Goal: Find specific page/section: Find specific page/section

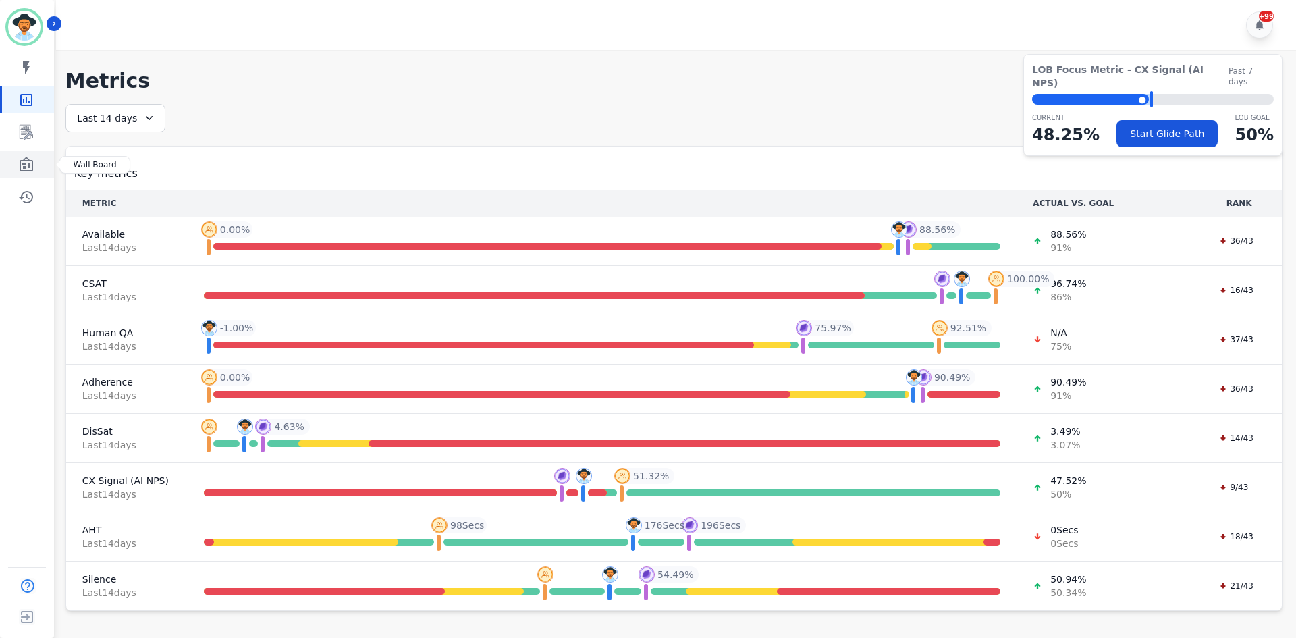
click at [37, 167] on link "Sidebar" at bounding box center [28, 164] width 52 height 27
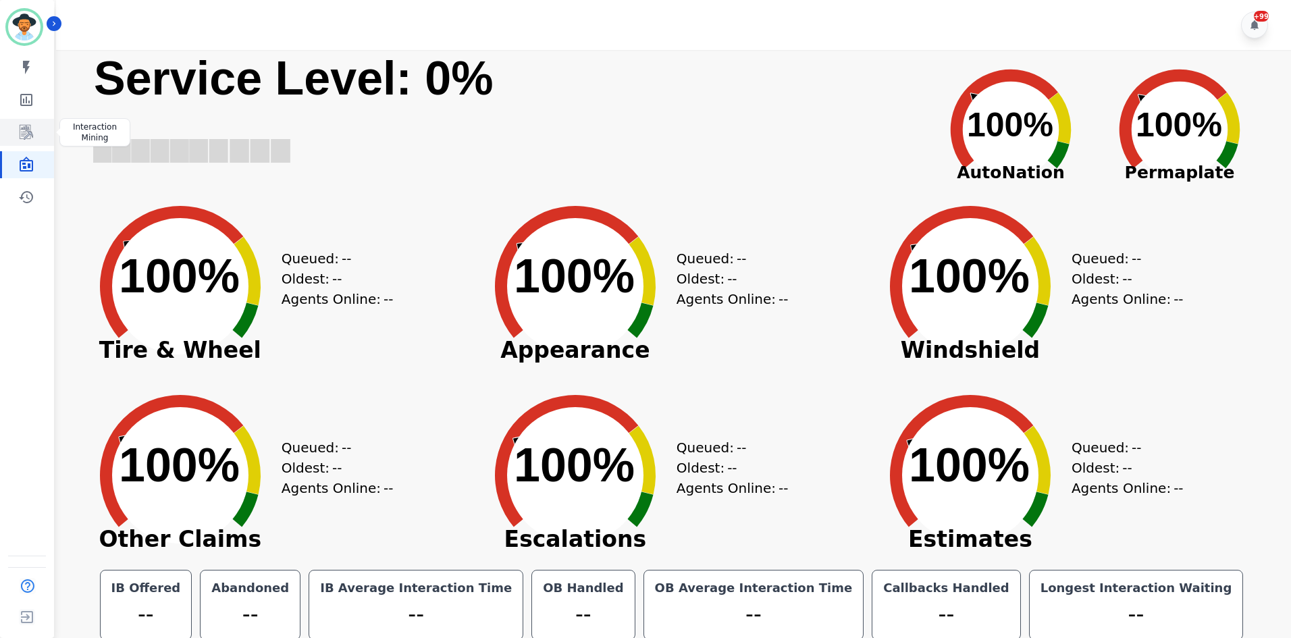
click at [36, 128] on link "Sidebar" at bounding box center [28, 132] width 52 height 27
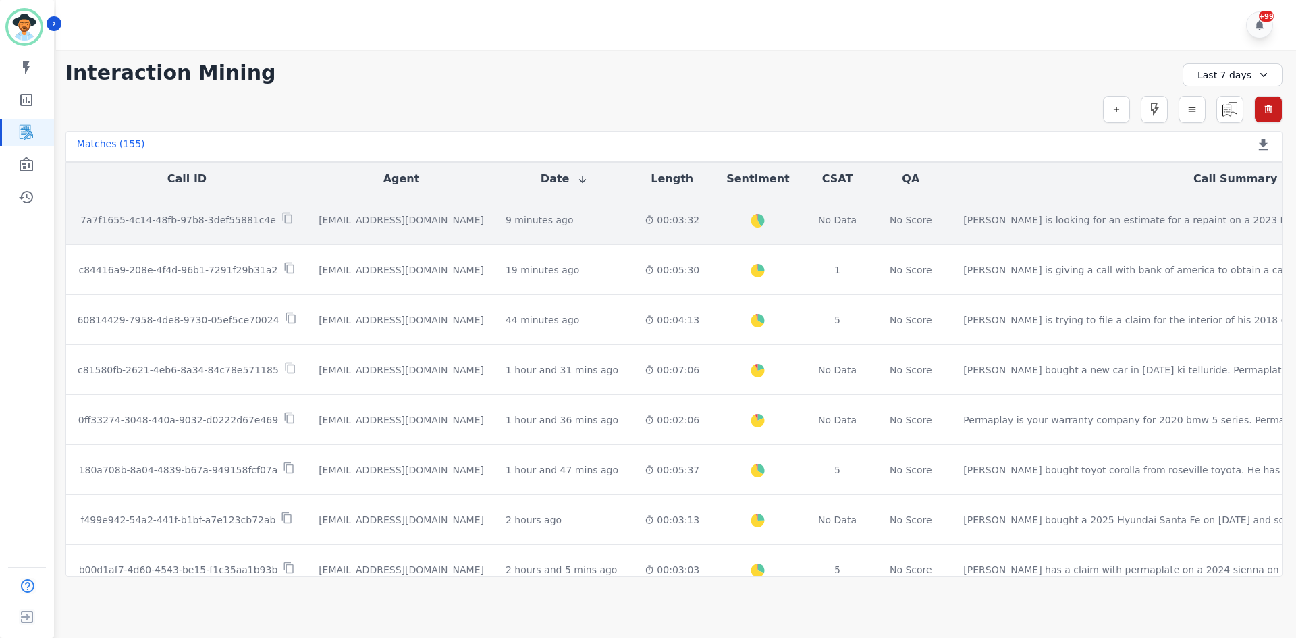
click at [952, 234] on td "Edward is looking for an estimate for a repaint on a 2023 Mercedes-Benz Benz. H…" at bounding box center [1235, 220] width 566 height 50
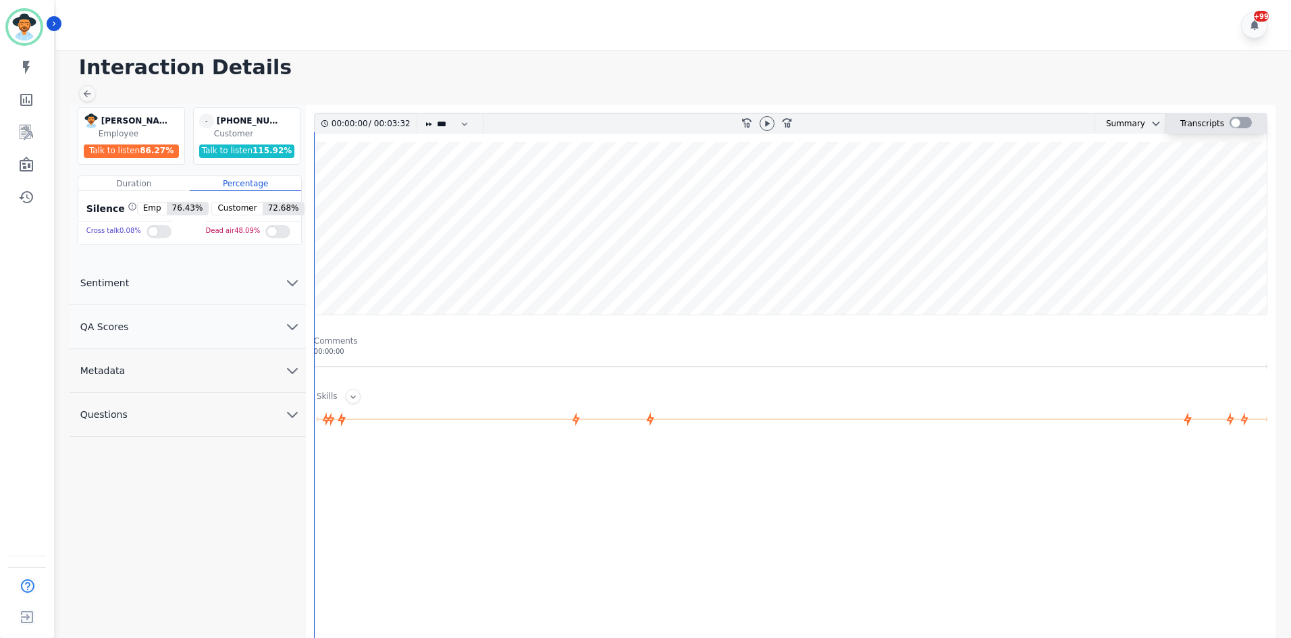
click at [1237, 127] on div at bounding box center [1240, 122] width 22 height 11
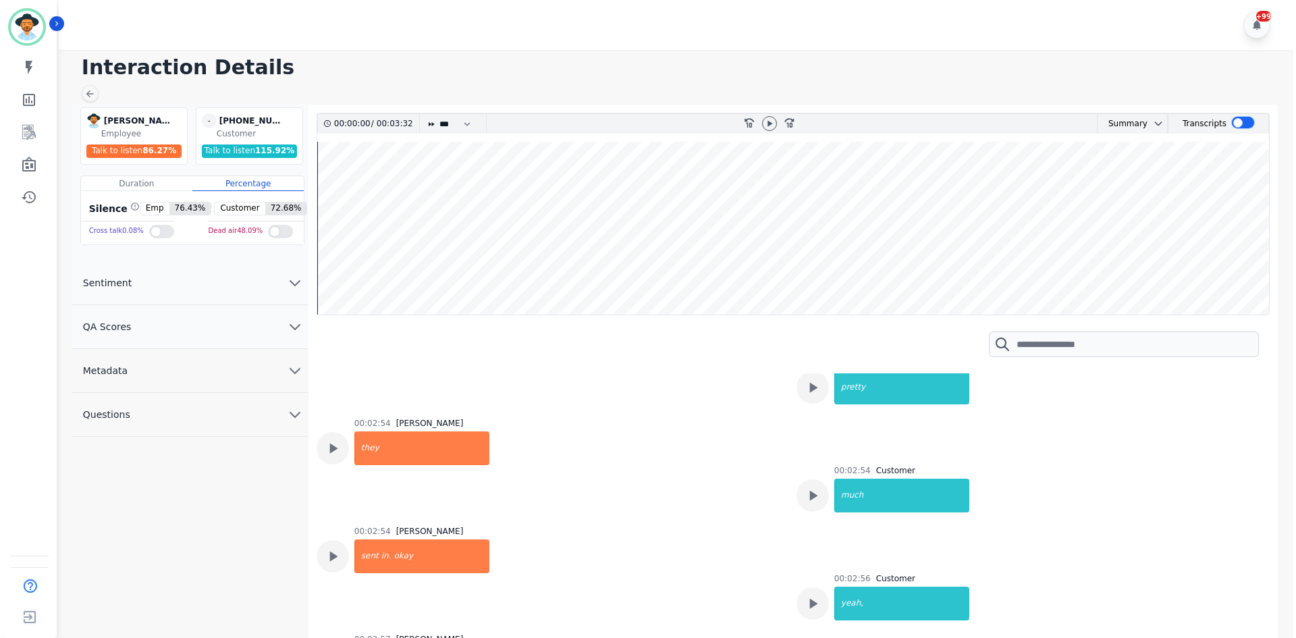
scroll to position [1552, 0]
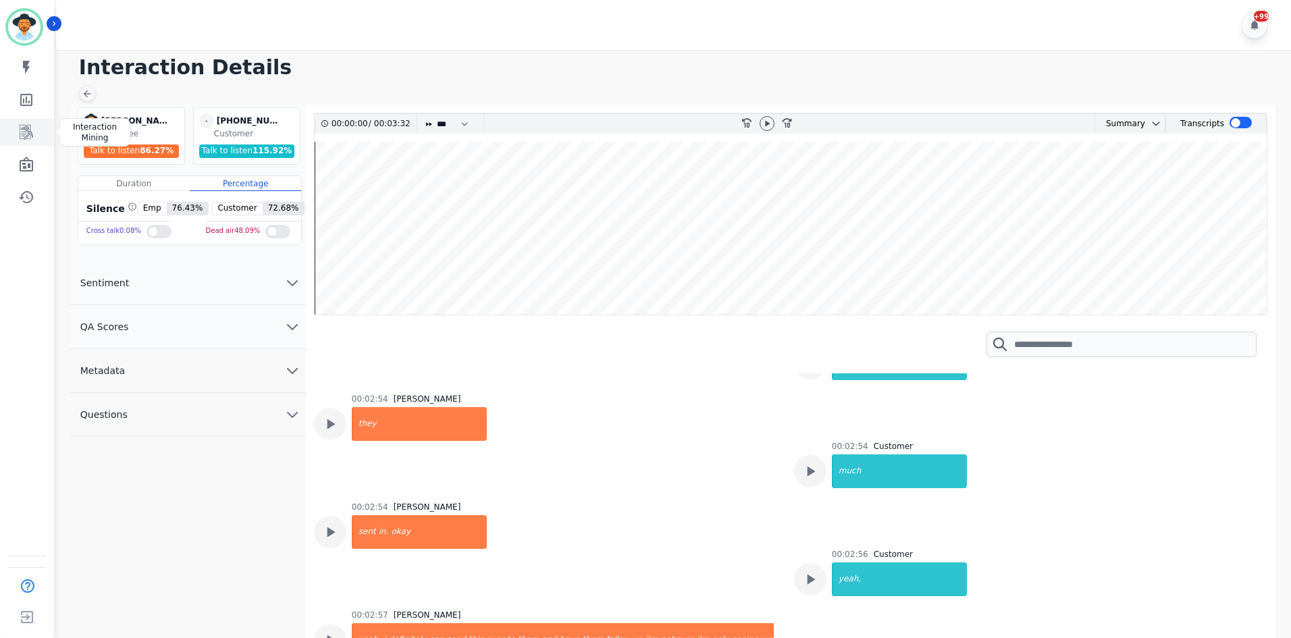
click at [28, 140] on icon "Sidebar" at bounding box center [26, 132] width 16 height 16
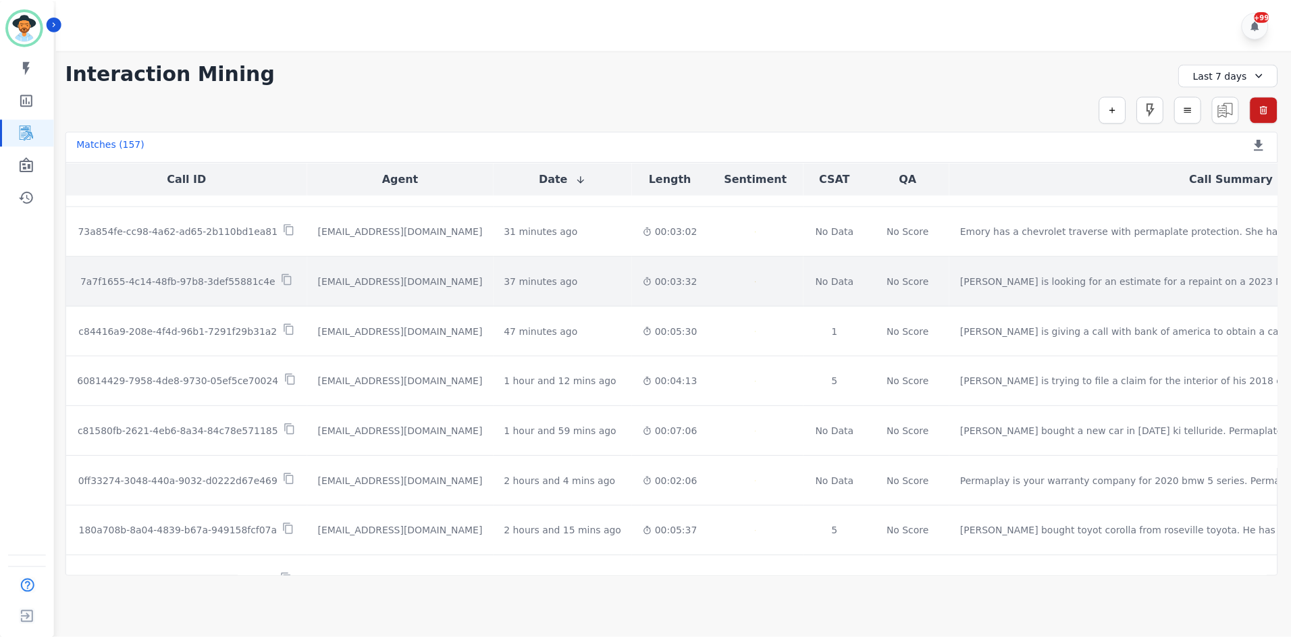
scroll to position [67, 0]
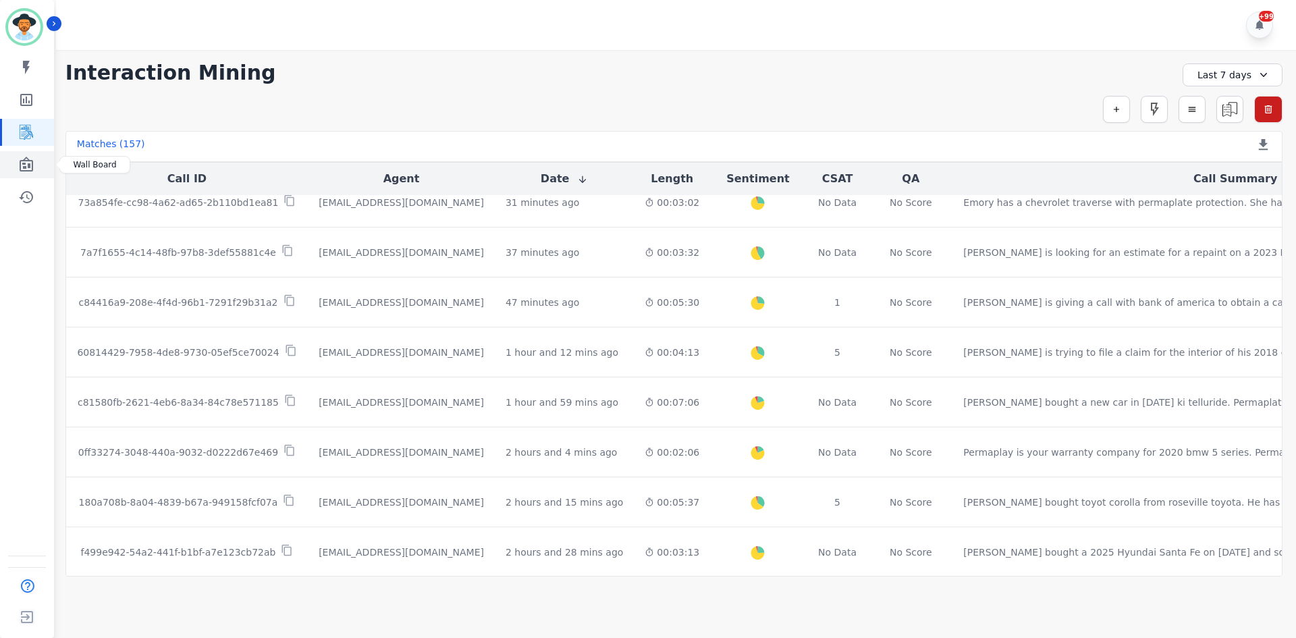
click at [32, 163] on icon "Sidebar" at bounding box center [26, 164] width 13 height 15
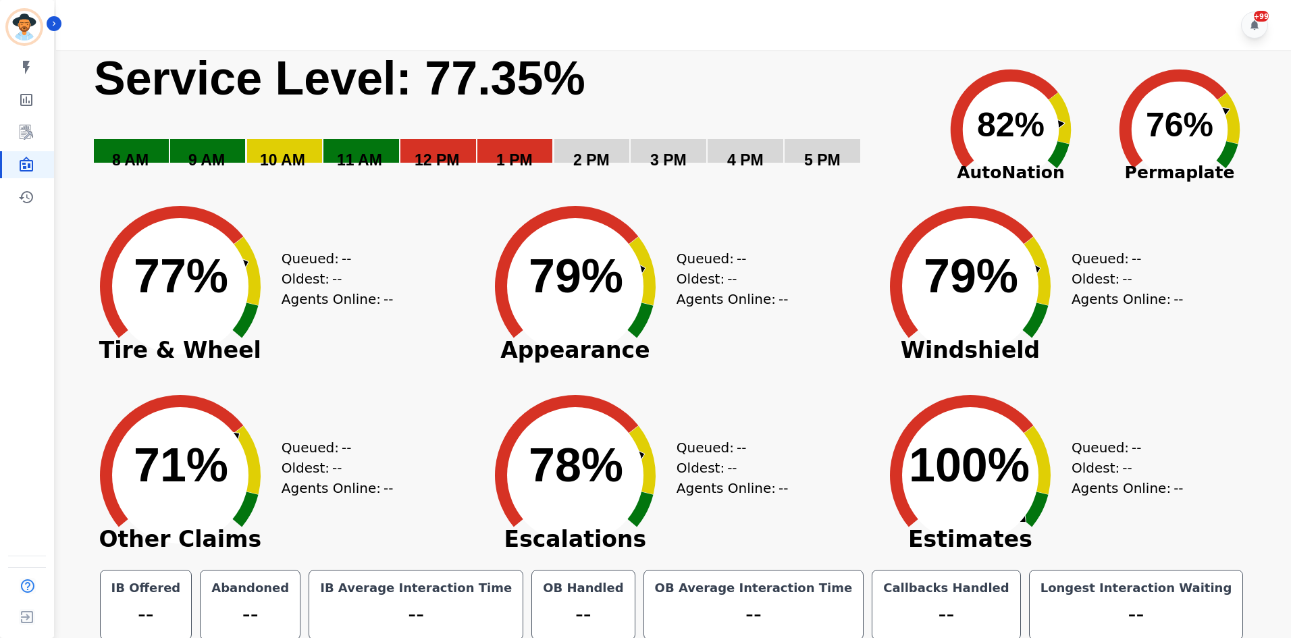
scroll to position [7, 0]
